Goal: Task Accomplishment & Management: Manage account settings

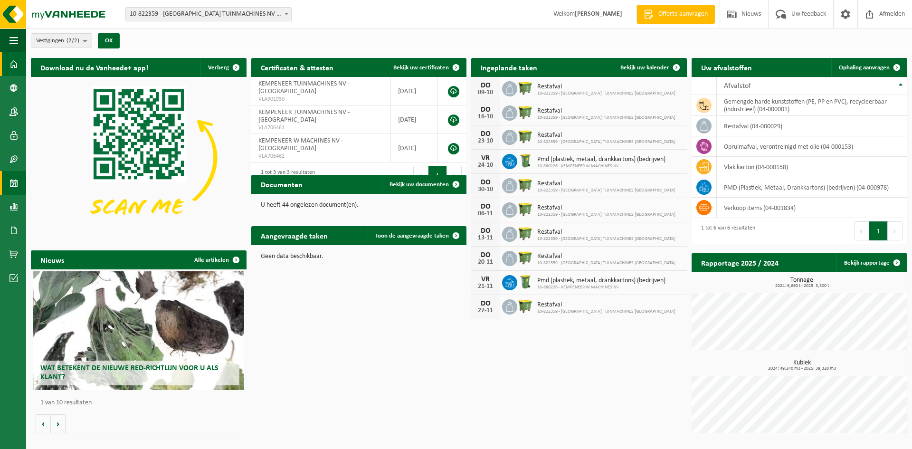
click at [13, 175] on span at bounding box center [14, 183] width 9 height 24
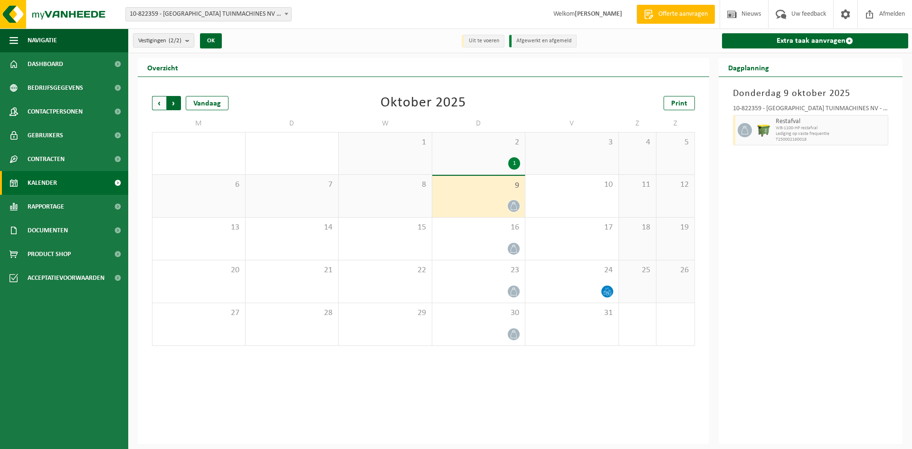
click at [157, 103] on span "Vorige" at bounding box center [159, 103] width 14 height 14
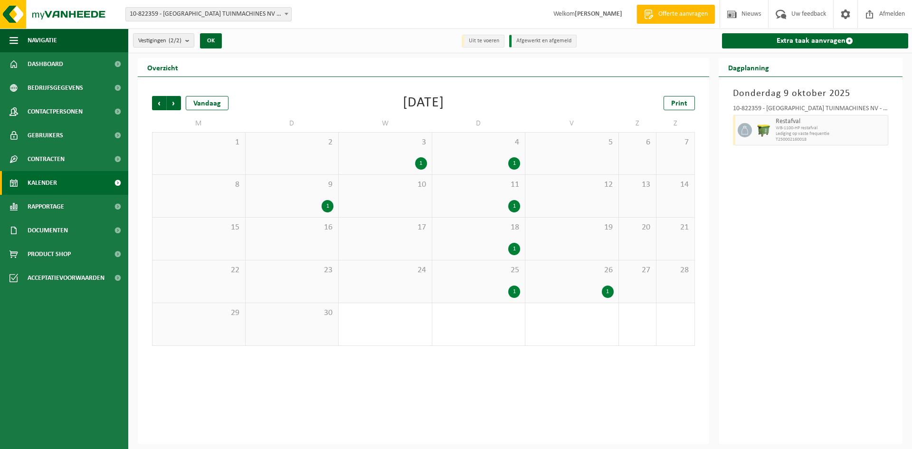
click at [518, 164] on div "1" at bounding box center [514, 163] width 12 height 12
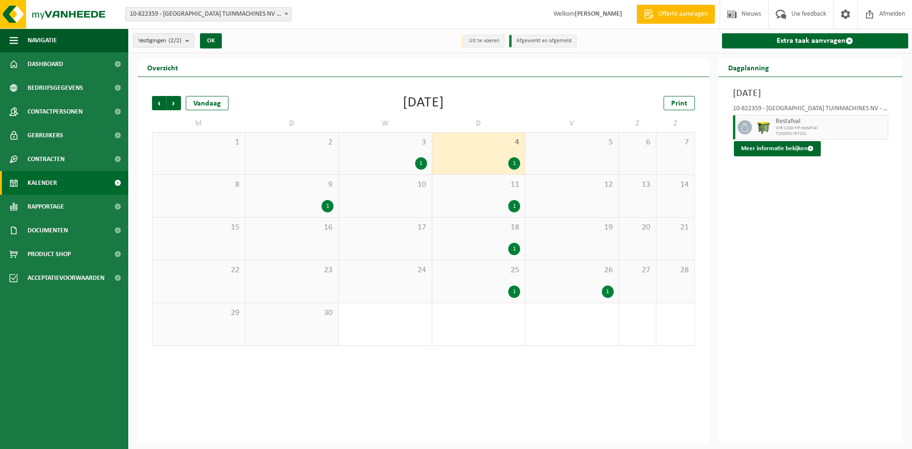
click at [421, 168] on div "1" at bounding box center [421, 163] width 12 height 12
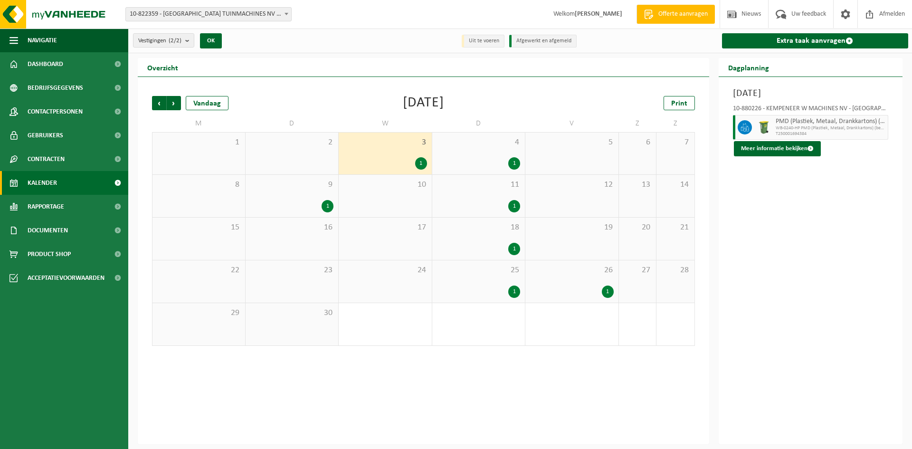
click at [595, 298] on div "26 1" at bounding box center [571, 281] width 93 height 42
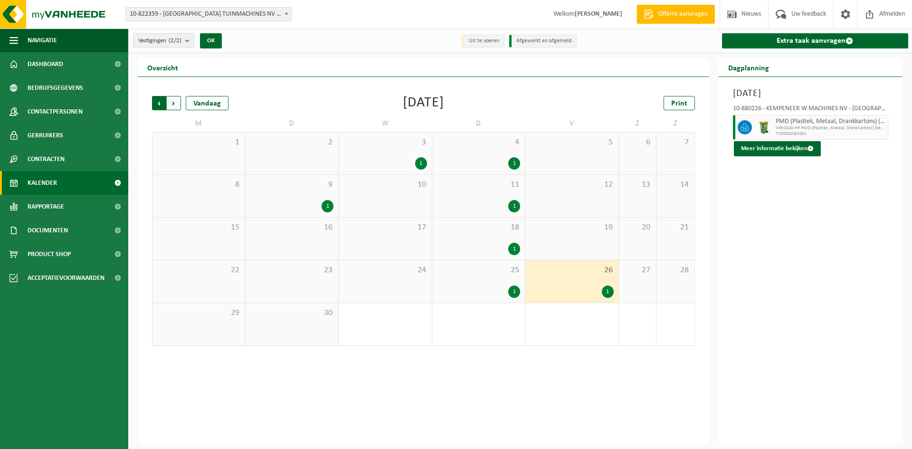
click at [177, 104] on span "Volgende" at bounding box center [174, 103] width 14 height 14
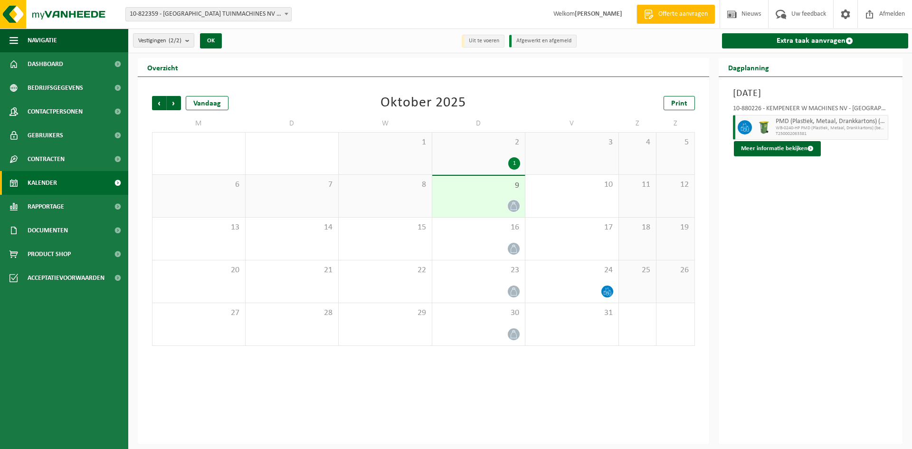
click at [473, 164] on div "1" at bounding box center [479, 163] width 84 height 12
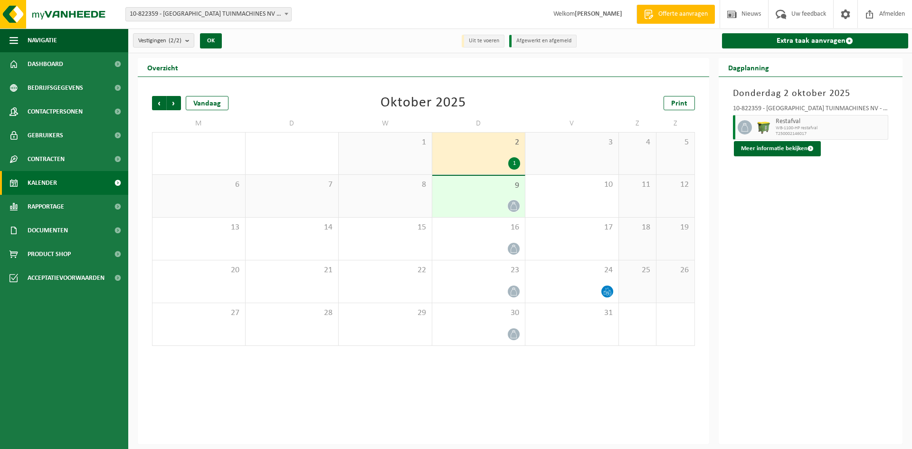
click at [472, 197] on div "9" at bounding box center [478, 196] width 93 height 41
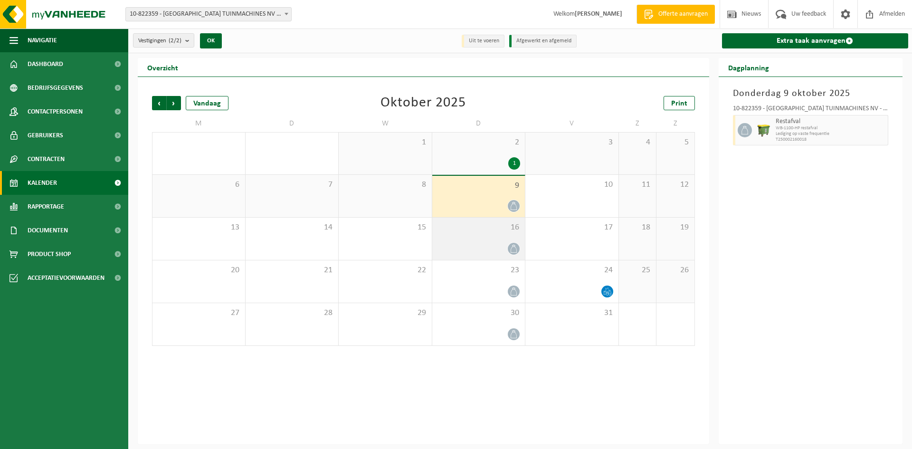
click at [459, 231] on span "16" at bounding box center [479, 227] width 84 height 10
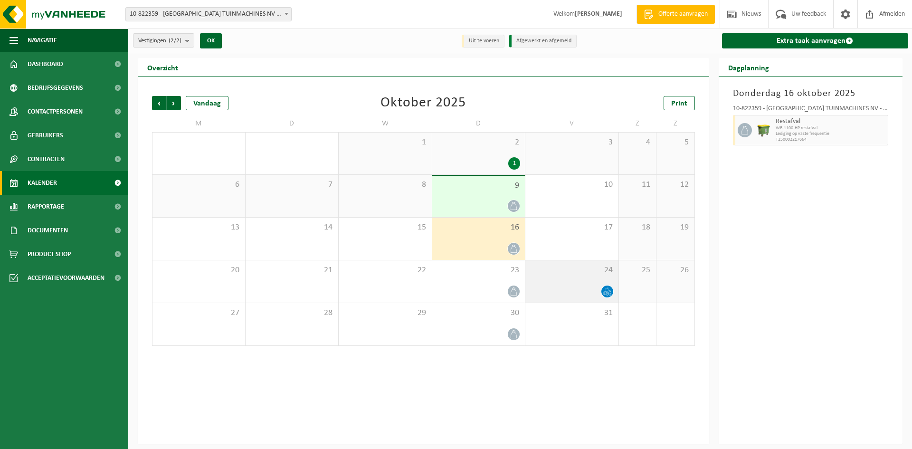
click at [576, 290] on div at bounding box center [572, 291] width 84 height 13
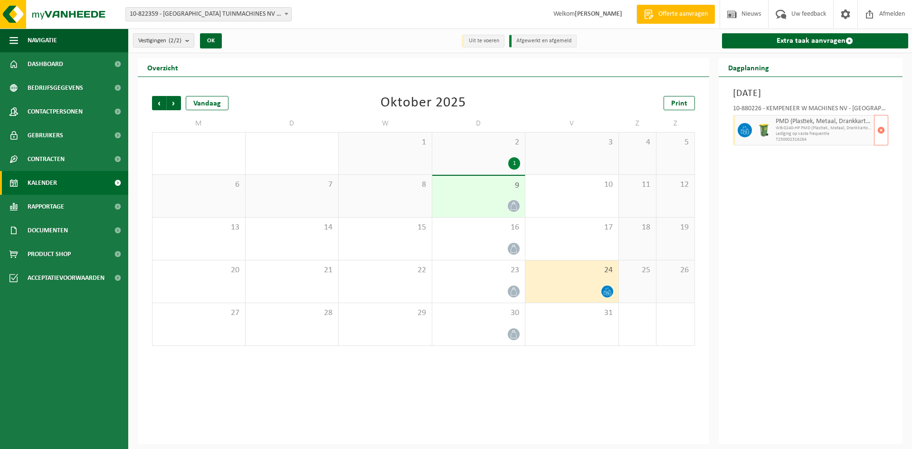
click at [812, 129] on span "WB-0240-HP PMD (Plastiek, Metaal, Drankkartons) (bedrijven)" at bounding box center [824, 128] width 96 height 6
click at [885, 133] on button "button" at bounding box center [881, 130] width 14 height 30
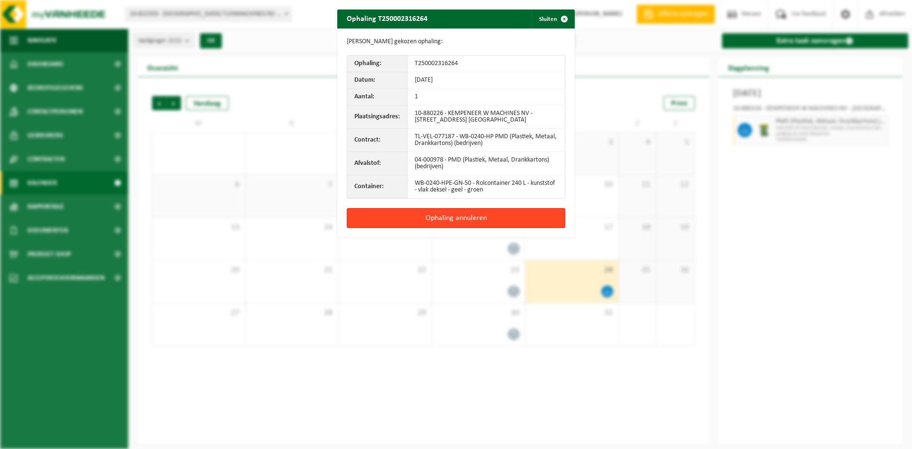
click at [498, 218] on button "Ophaling annuleren" at bounding box center [456, 218] width 219 height 20
